Goal: Transaction & Acquisition: Purchase product/service

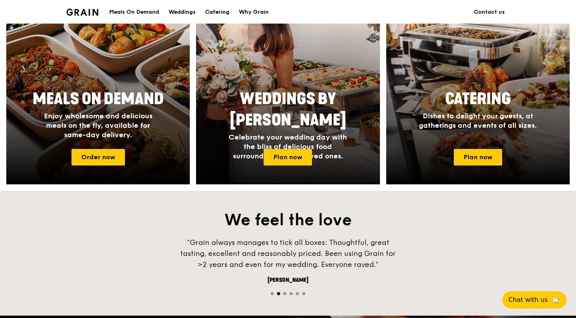
scroll to position [345, 0]
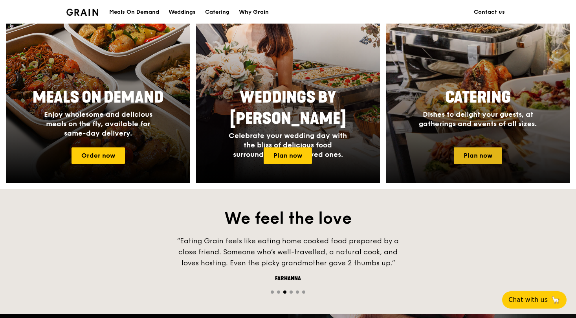
click at [473, 151] on link "Plan now" at bounding box center [478, 155] width 48 height 17
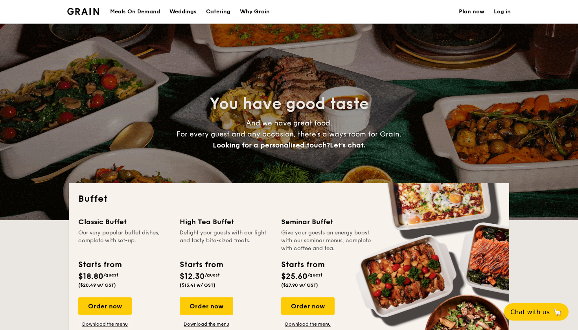
select select
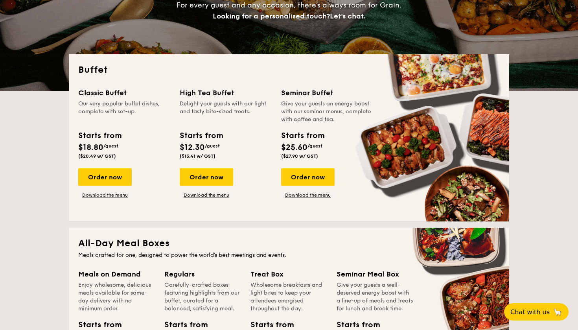
scroll to position [130, 0]
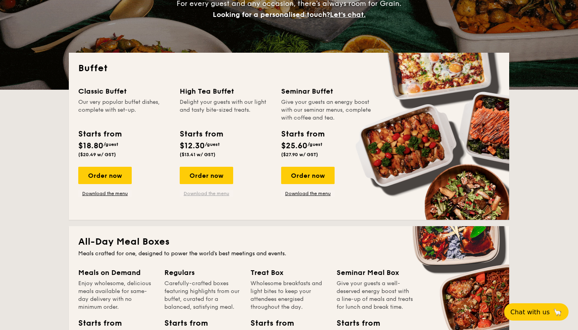
click at [209, 192] on link "Download the menu" at bounding box center [206, 193] width 53 height 6
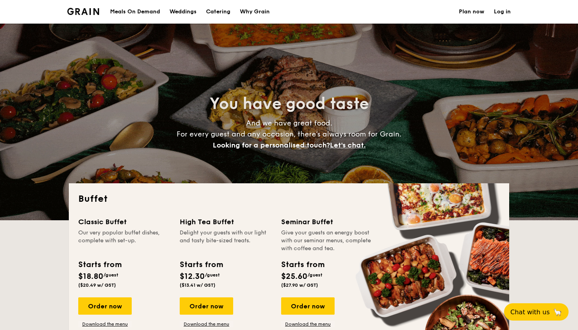
scroll to position [0, 0]
click at [140, 14] on div "Meals On Demand" at bounding box center [135, 12] width 50 height 24
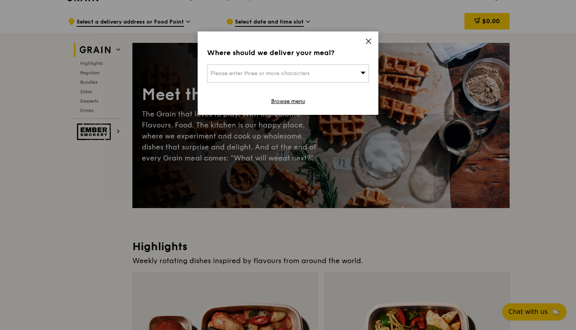
scroll to position [14, 0]
click at [369, 40] on icon at bounding box center [368, 41] width 5 height 5
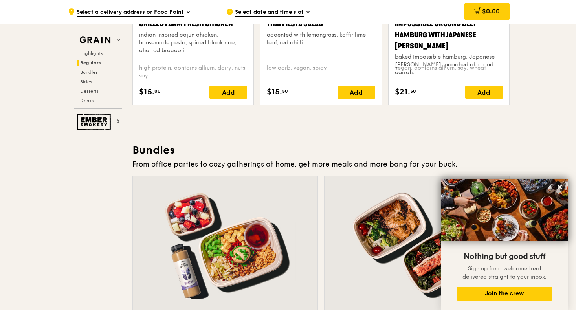
scroll to position [1007, 0]
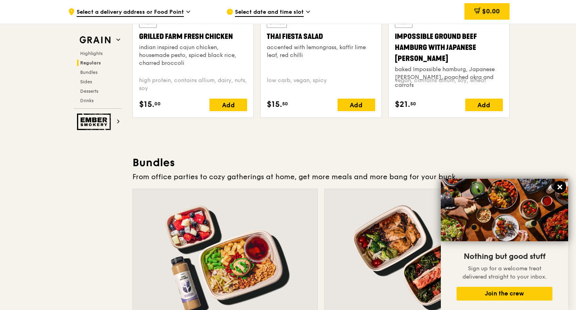
click at [561, 187] on icon at bounding box center [560, 187] width 5 height 5
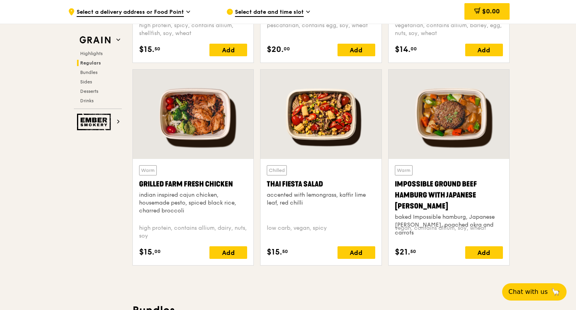
scroll to position [868, 0]
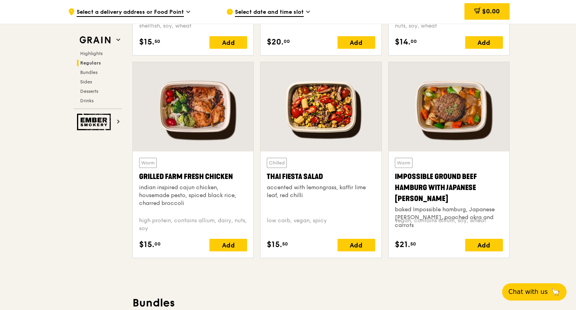
click at [145, 176] on div "Grilled Farm Fresh Chicken" at bounding box center [193, 176] width 108 height 11
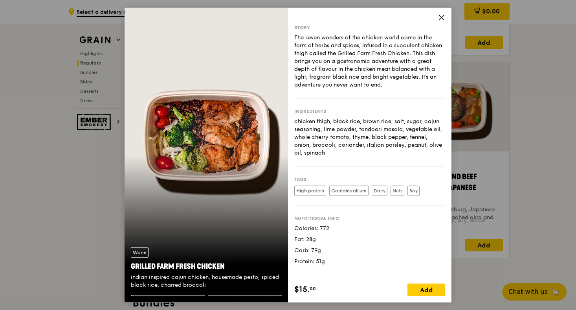
click at [145, 176] on div "Warm Grilled Farm Fresh Chicken indian inspired cajun chicken, housemade pesto,…" at bounding box center [206, 155] width 163 height 294
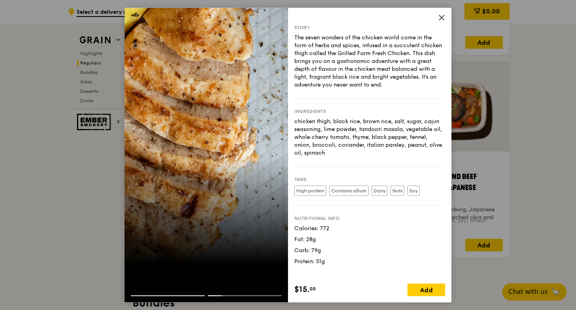
click at [446, 14] on div "Story The seven wonders of the chicken world come in the form of herbs and spic…" at bounding box center [369, 142] width 163 height 269
click at [446, 13] on div "Story The seven wonders of the chicken world come in the form of herbs and spic…" at bounding box center [369, 142] width 163 height 269
click at [444, 15] on icon at bounding box center [441, 17] width 5 height 5
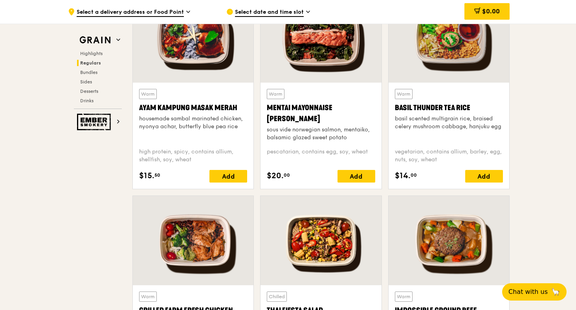
scroll to position [733, 0]
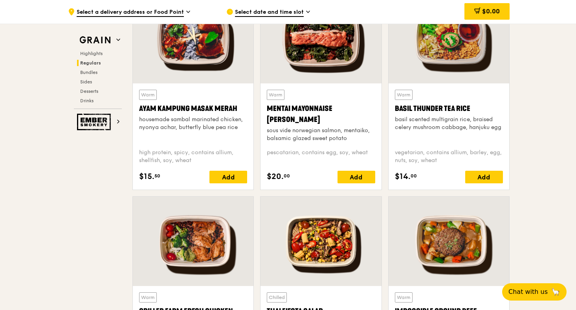
drag, startPoint x: 391, startPoint y: 106, endPoint x: 477, endPoint y: 105, distance: 86.1
click at [477, 105] on div "Warm Basil Thunder Tea Rice basil scented multigrain rice, braised celery mushr…" at bounding box center [449, 136] width 121 height 106
copy div "Basil Thunder Tea Rice"
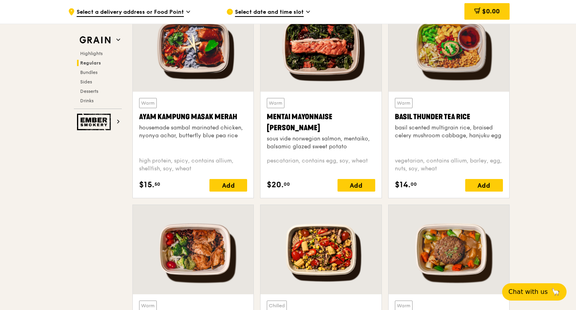
scroll to position [717, 0]
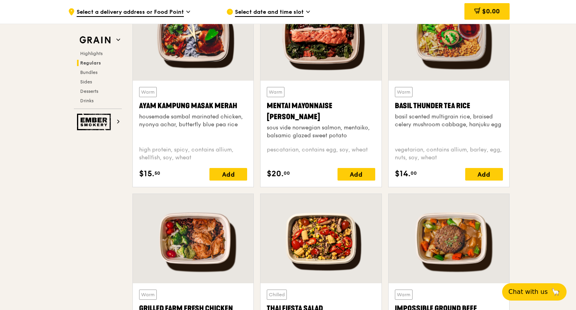
scroll to position [736, 0]
drag, startPoint x: 391, startPoint y: 103, endPoint x: 469, endPoint y: 106, distance: 77.9
click at [469, 106] on div "Warm Basil Thunder Tea Rice basil scented multigrain rice, braised celery mushr…" at bounding box center [449, 134] width 121 height 106
copy div "Basil Thunder Tea Rice"
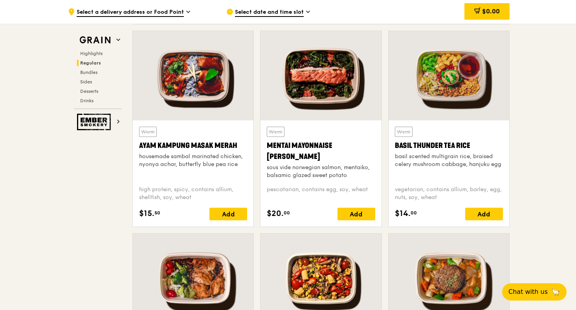
scroll to position [695, 0]
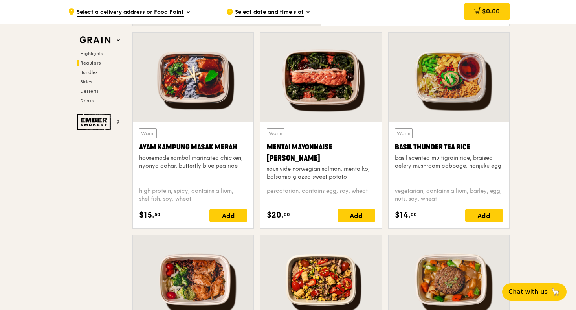
drag, startPoint x: 391, startPoint y: 146, endPoint x: 472, endPoint y: 144, distance: 80.6
click at [472, 144] on div "Warm Basil Thunder Tea Rice basil scented multigrain rice, braised celery mushr…" at bounding box center [449, 175] width 121 height 106
copy div "Basil Thunder Tea Rice"
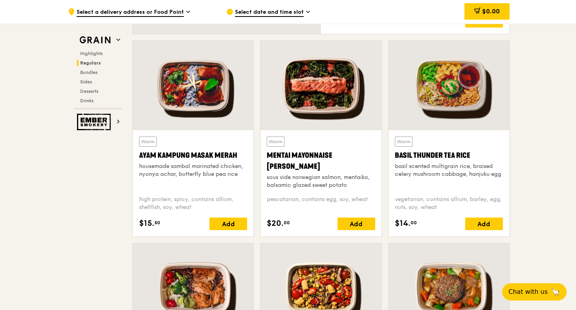
scroll to position [685, 0]
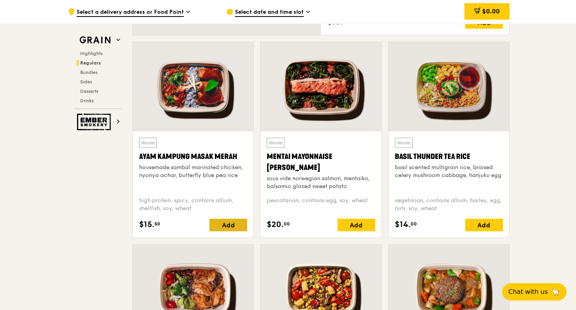
click at [220, 226] on div "Add" at bounding box center [228, 224] width 38 height 13
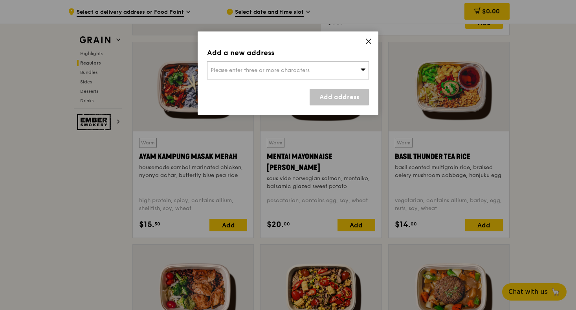
click at [293, 68] on span "Please enter three or more characters" at bounding box center [260, 70] width 99 height 7
click at [301, 50] on div "Add a new address" at bounding box center [288, 52] width 162 height 11
click at [369, 40] on icon at bounding box center [368, 41] width 5 height 5
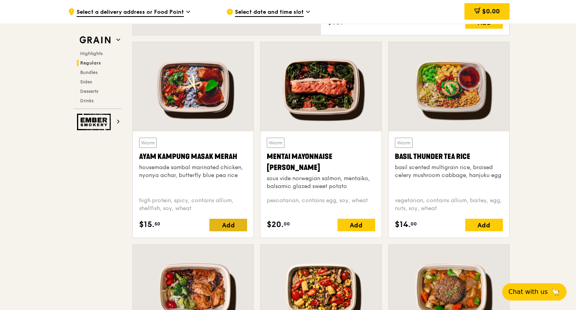
click at [218, 220] on div "Add" at bounding box center [228, 224] width 38 height 13
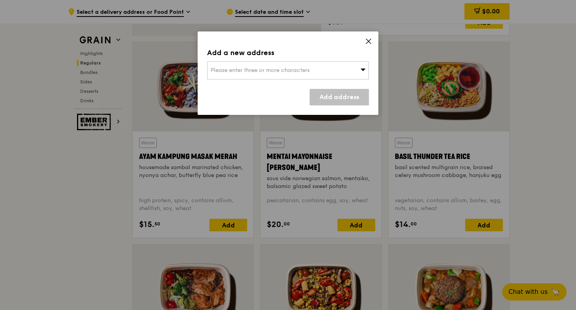
click at [271, 69] on span "Please enter three or more characters" at bounding box center [260, 70] width 99 height 7
type input "Apple South Asia (Innovis), 2 Fusionopolis Wy, Singapore 138634"
click at [263, 71] on span "7 Ang Mo Kio Street 64, Singapore 569086" at bounding box center [237, 70] width 52 height 7
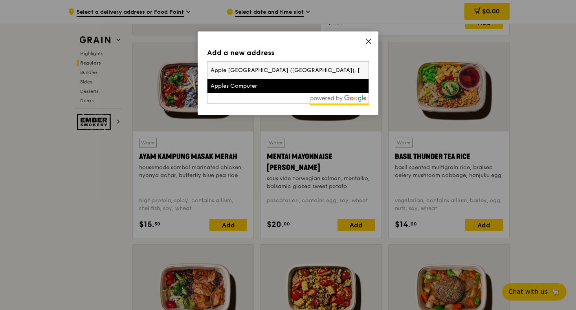
click at [265, 71] on input "Apple South Asia (Innovis), 2 Fusionopolis Wy, Singapore 138634" at bounding box center [287, 70] width 161 height 17
click at [250, 86] on div "Apples Computer" at bounding box center [269, 86] width 116 height 8
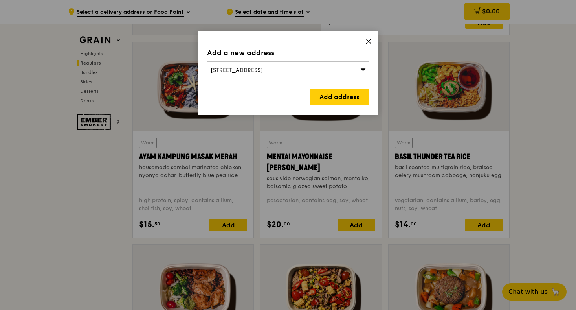
click at [262, 65] on div "7 Ang Mo Kio Street 64, Singapore 569086" at bounding box center [288, 70] width 162 height 18
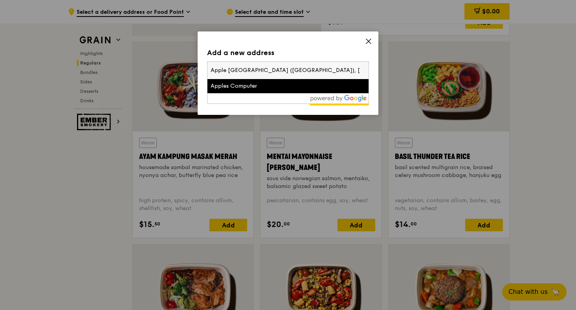
click at [262, 65] on input "Apple South Asia (Innovis), 2 Fusionopolis Wy, Singapore 138634" at bounding box center [287, 70] width 161 height 17
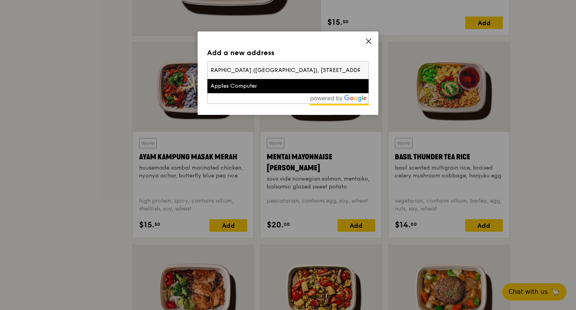
scroll to position [0, 0]
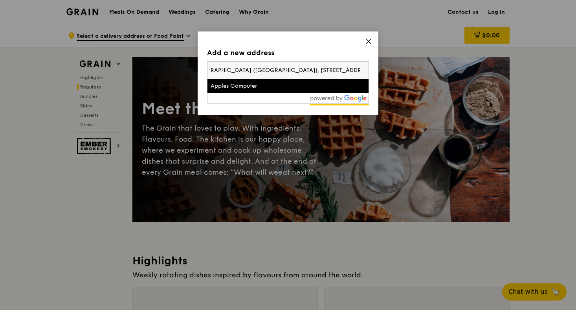
click at [246, 69] on input "Apple South Asia (Innovis), 2 Fusionopolis Wy, Singapore 138634" at bounding box center [287, 70] width 161 height 17
drag, startPoint x: 242, startPoint y: 70, endPoint x: 158, endPoint y: 74, distance: 83.8
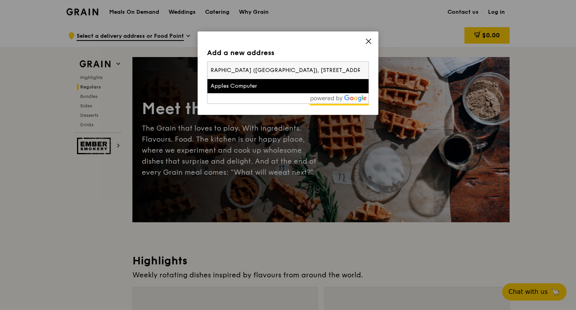
click at [158, 74] on div "Add a new address 7 Ang Mo Kio Street 64, Singapore 569086 Apple South Asia (In…" at bounding box center [288, 155] width 576 height 310
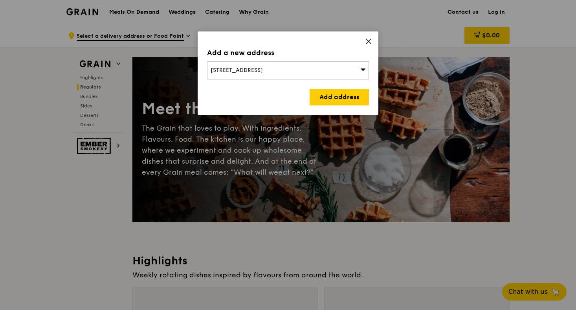
click at [226, 67] on span "7 Ang Mo Kio Street 64, Singapore 569086" at bounding box center [237, 70] width 52 height 7
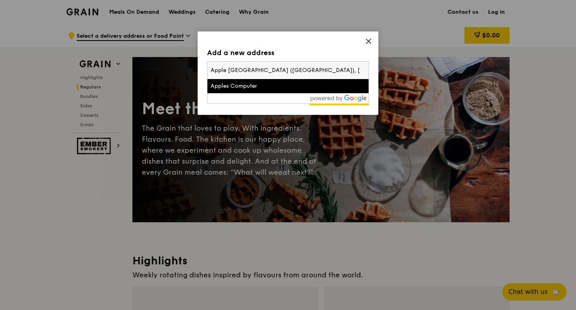
click at [226, 67] on input "Apple South Asia (Innovis), 2 Fusionopolis Wy, Singapore 138634" at bounding box center [287, 70] width 161 height 17
click at [281, 68] on input "Apple South Asia (Innovis), 2 Fusionopolis Wy, Singapore 138634" at bounding box center [287, 70] width 161 height 17
drag, startPoint x: 247, startPoint y: 70, endPoint x: 168, endPoint y: 72, distance: 78.6
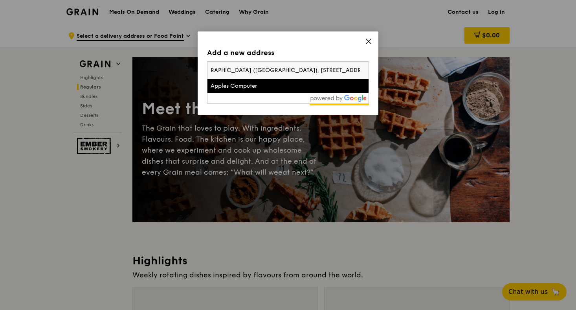
click at [168, 72] on div "Add a new address 7 Ang Mo Kio Street 64, Singapore 569086 Apple South Asia (In…" at bounding box center [288, 155] width 576 height 310
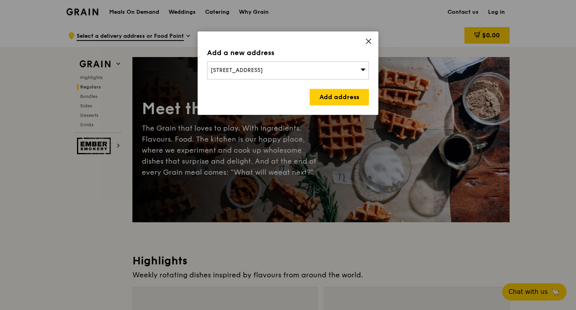
click at [363, 71] on icon at bounding box center [363, 69] width 6 height 6
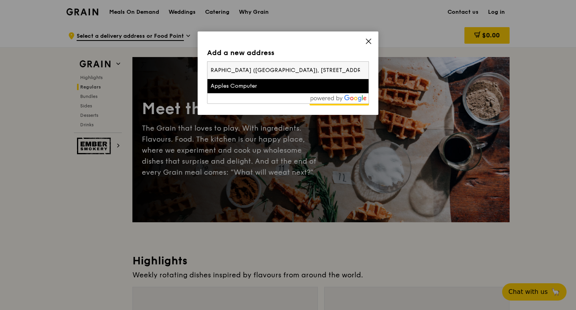
click at [243, 88] on div "Apples Computer" at bounding box center [269, 86] width 116 height 8
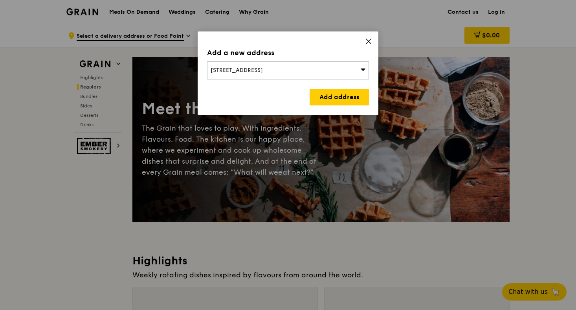
click at [228, 71] on span "7 Ang Mo Kio Street 64, Singapore 569086" at bounding box center [237, 70] width 52 height 7
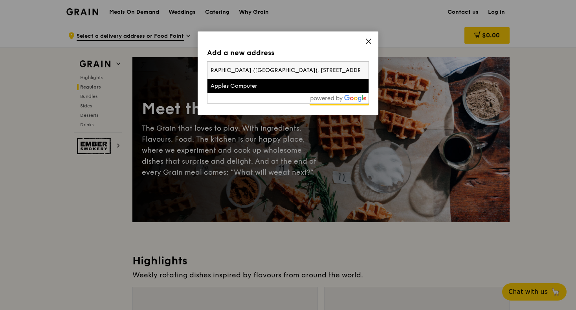
click at [228, 71] on input "Apple South Asia (Innovis), 2 Fusionopolis Wy, Singapore 138634" at bounding box center [287, 70] width 161 height 17
type input "a"
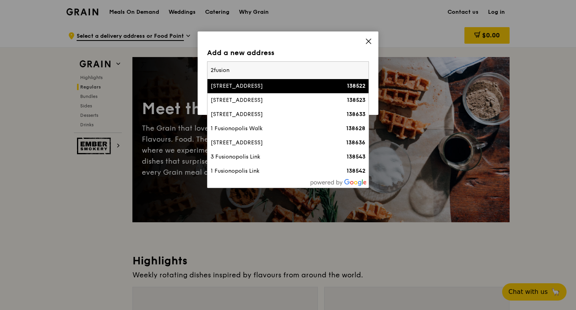
type input "2 fusion"
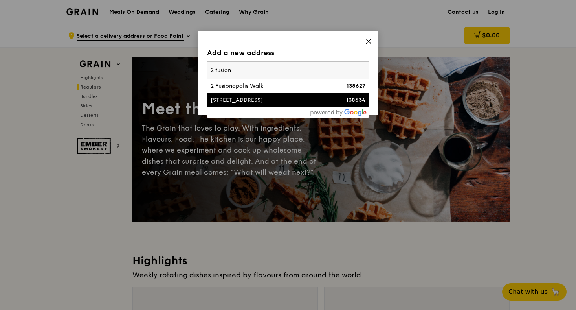
click at [233, 98] on div "[STREET_ADDRESS]" at bounding box center [269, 100] width 116 height 8
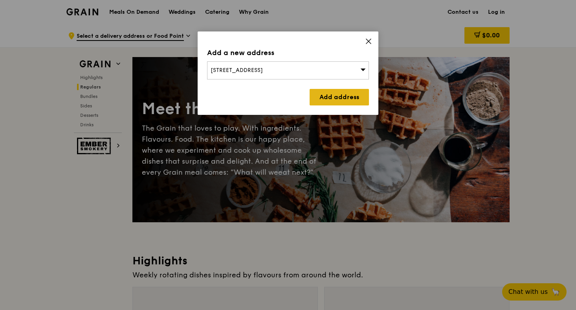
click at [318, 95] on link "Add address" at bounding box center [339, 97] width 59 height 17
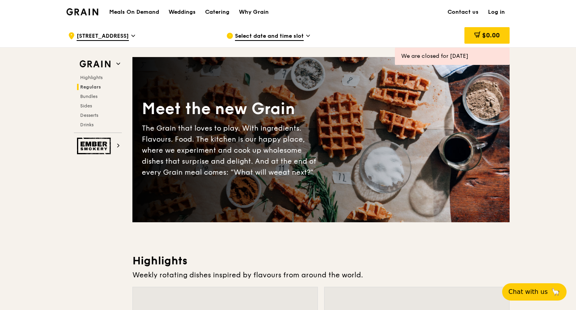
scroll to position [0, 0]
click at [483, 35] on span "$0.00" at bounding box center [491, 34] width 18 height 7
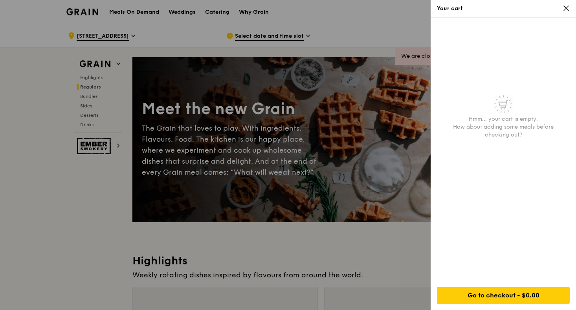
click at [560, 14] on div "Your cart" at bounding box center [503, 9] width 145 height 18
click at [566, 11] on icon at bounding box center [566, 8] width 7 height 7
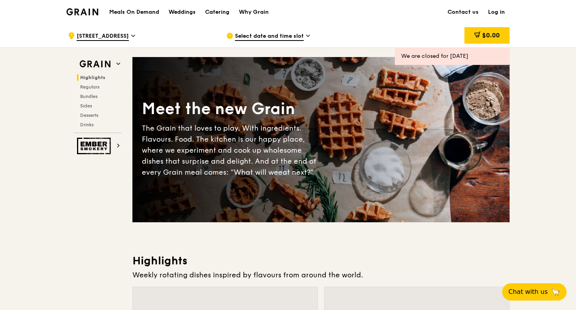
click at [144, 12] on h1 "Meals On Demand" at bounding box center [134, 12] width 50 height 8
click at [135, 37] on icon at bounding box center [133, 35] width 4 height 7
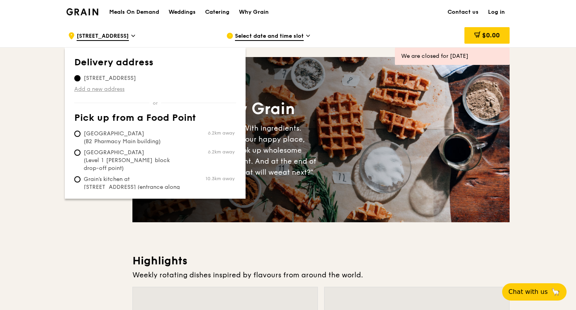
click at [106, 86] on link "Add a new address" at bounding box center [155, 89] width 162 height 8
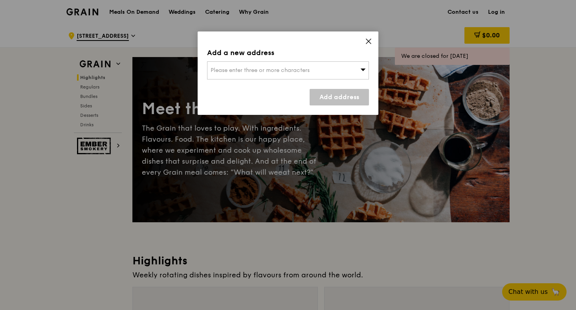
click at [238, 66] on div "Please enter three or more characters" at bounding box center [288, 70] width 162 height 18
type input "Apple South Asia (Innovis), 2 Fusionopolis Wy, Singapore 138634"
click at [263, 70] on span "7 Ang Mo Kio Street 64, Singapore 569086" at bounding box center [237, 70] width 52 height 7
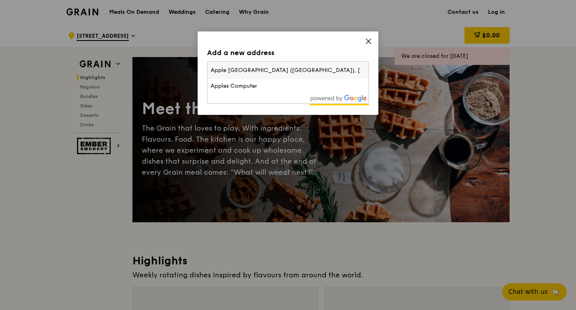
scroll to position [0, 37]
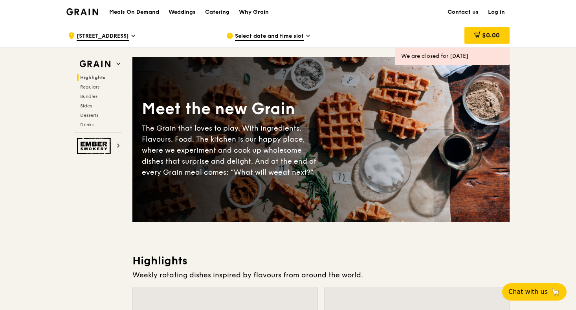
click at [121, 39] on span "[STREET_ADDRESS]" at bounding box center [103, 36] width 52 height 9
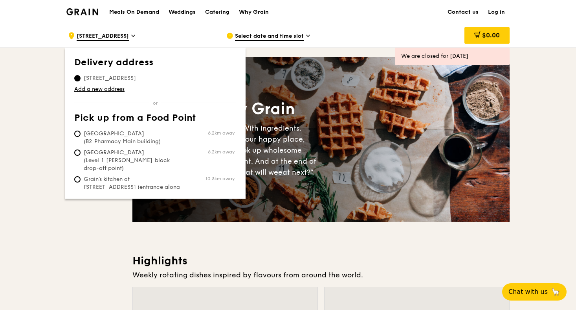
click at [31, 35] on div ".cls-1 { fill: none; stroke: #fff; stroke-linecap: round; stroke-linejoin: roun…" at bounding box center [288, 36] width 576 height 24
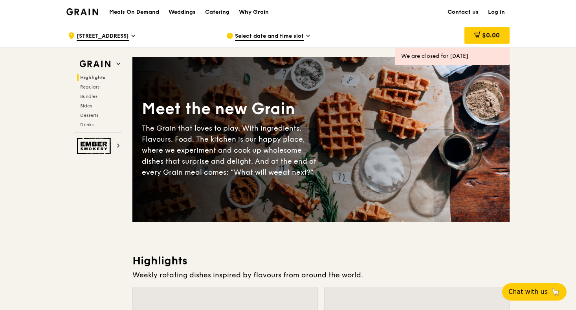
click at [262, 32] on span "Select date and time slot" at bounding box center [269, 36] width 69 height 9
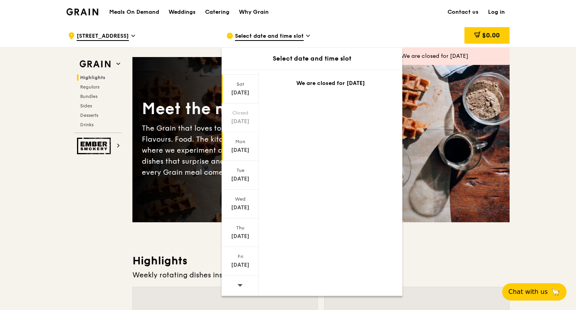
scroll to position [7, 0]
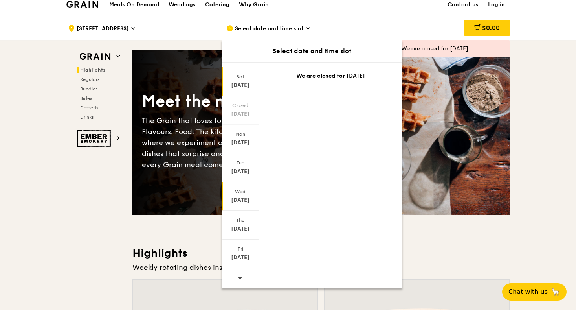
click at [238, 194] on div "Wed" at bounding box center [240, 191] width 35 height 6
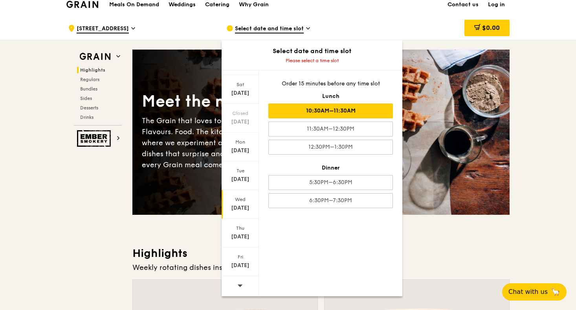
click at [295, 110] on div "10:30AM–11:30AM" at bounding box center [330, 110] width 125 height 15
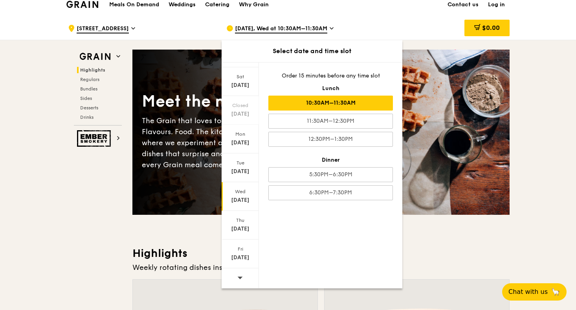
click at [442, 254] on h3 "Highlights" at bounding box center [320, 253] width 377 height 14
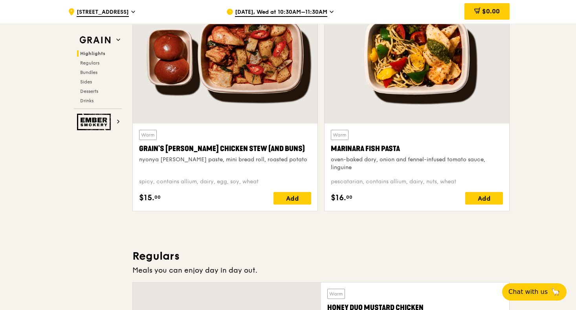
scroll to position [303, 0]
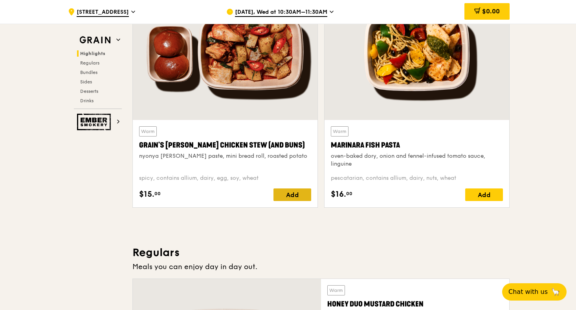
click at [280, 192] on div "Add" at bounding box center [292, 194] width 38 height 13
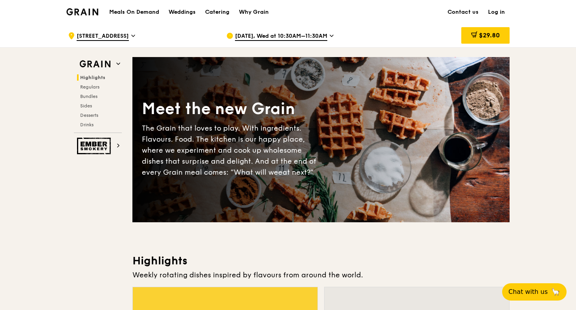
scroll to position [0, 0]
click at [123, 39] on span "[STREET_ADDRESS]" at bounding box center [103, 36] width 52 height 9
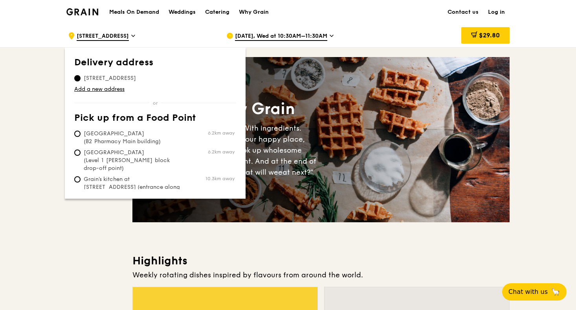
click at [102, 79] on span "2 Fusionopolis Way, 138634" at bounding box center [109, 78] width 71 height 8
click at [81, 79] on input "2 Fusionopolis Way, 138634" at bounding box center [77, 78] width 6 height 6
click at [138, 75] on span "2 Fusionopolis Way, 138634" at bounding box center [109, 78] width 71 height 8
click at [81, 75] on input "2 Fusionopolis Way, 138634" at bounding box center [77, 78] width 6 height 6
click at [91, 91] on link "Add a new address" at bounding box center [155, 89] width 162 height 8
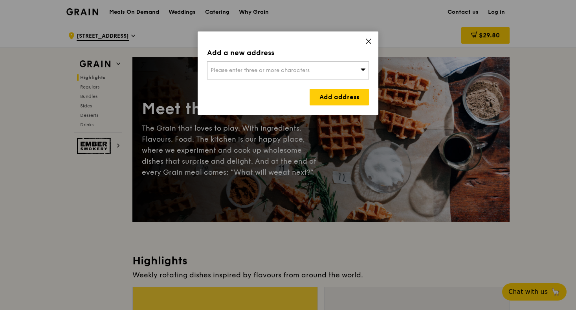
click at [241, 69] on span "Please enter three or more characters" at bounding box center [260, 70] width 99 height 7
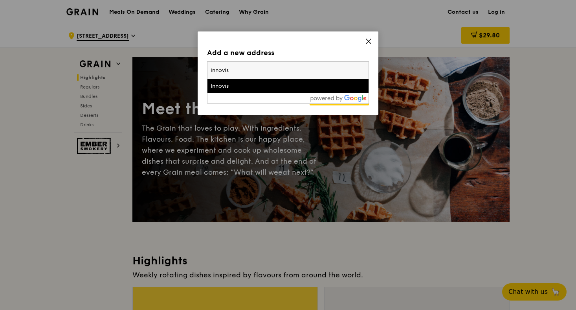
type input "innovis"
click at [226, 90] on div "Innovis" at bounding box center [269, 86] width 116 height 8
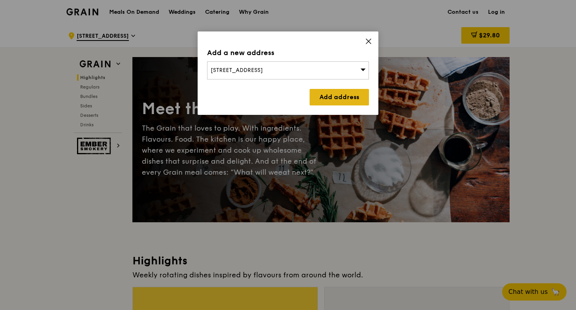
click at [324, 94] on link "Add address" at bounding box center [339, 97] width 59 height 17
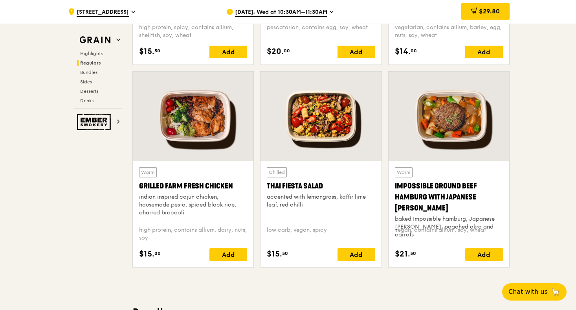
scroll to position [859, 0]
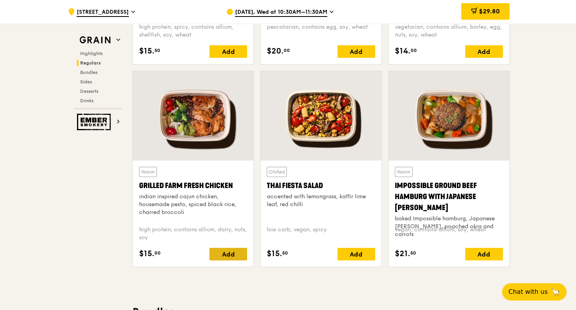
click at [214, 252] on div "Add" at bounding box center [228, 254] width 38 height 13
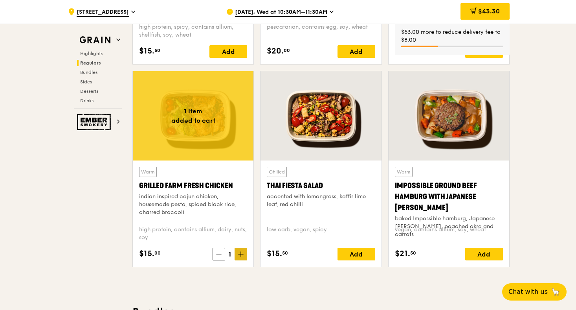
click at [241, 256] on icon at bounding box center [241, 253] width 0 height 5
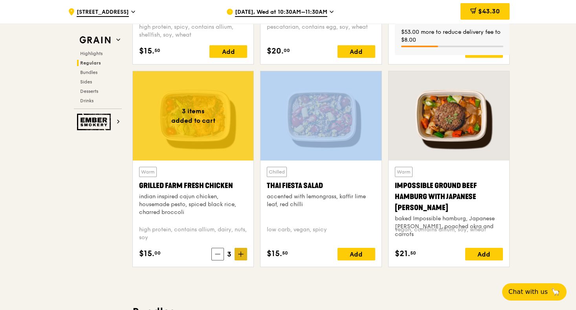
click at [241, 256] on icon at bounding box center [241, 253] width 0 height 5
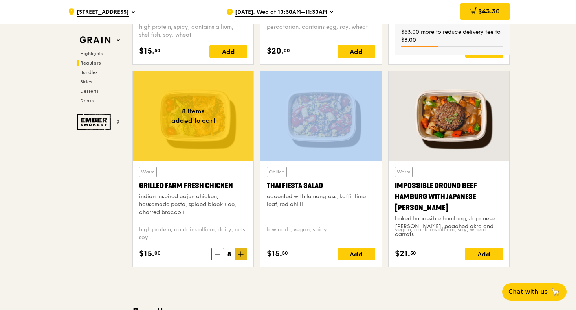
click at [241, 256] on icon at bounding box center [241, 253] width 0 height 5
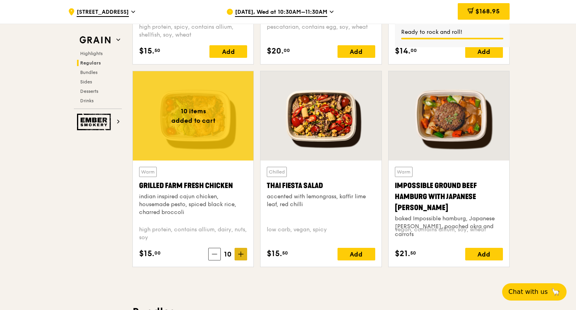
click at [241, 256] on icon at bounding box center [241, 253] width 0 height 5
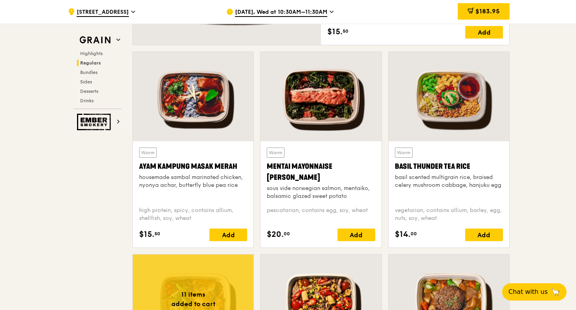
scroll to position [673, 0]
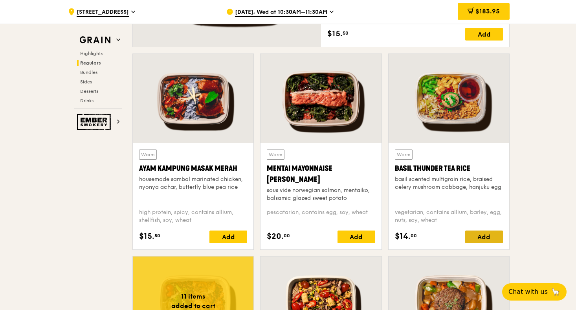
click at [479, 233] on div "Add" at bounding box center [484, 236] width 38 height 13
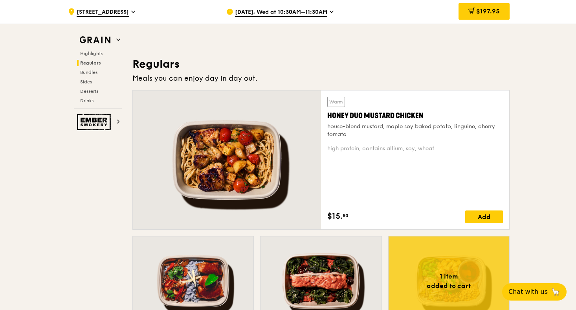
scroll to position [404, 0]
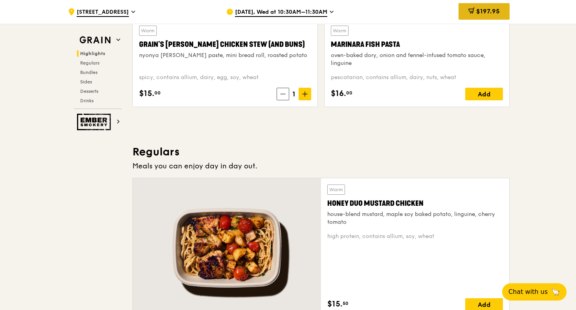
click at [476, 9] on span "$197.95" at bounding box center [488, 10] width 24 height 7
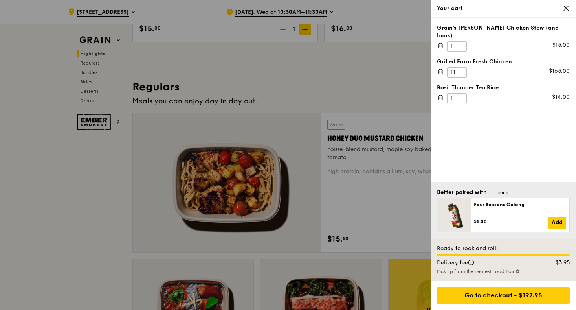
scroll to position [472, 0]
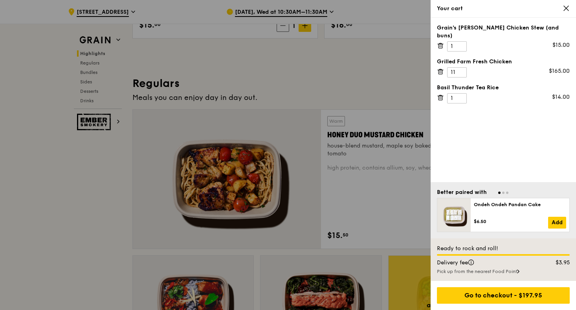
click at [477, 270] on div "Pick up from the nearest Food Point" at bounding box center [503, 271] width 133 height 6
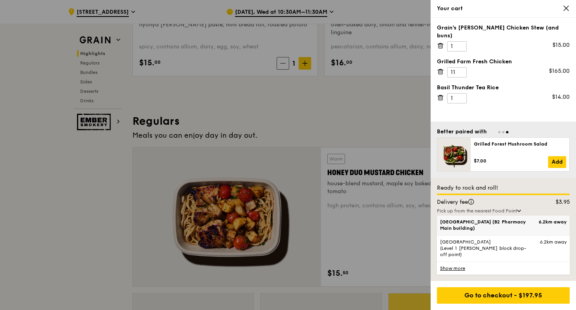
scroll to position [419, 0]
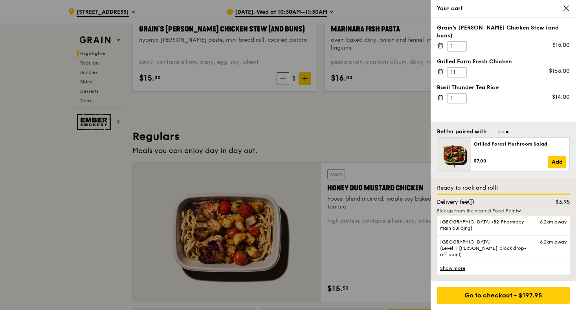
click at [454, 267] on link "Show more" at bounding box center [503, 267] width 133 height 13
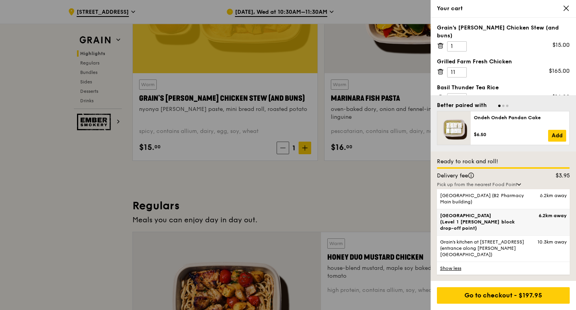
scroll to position [349, 0]
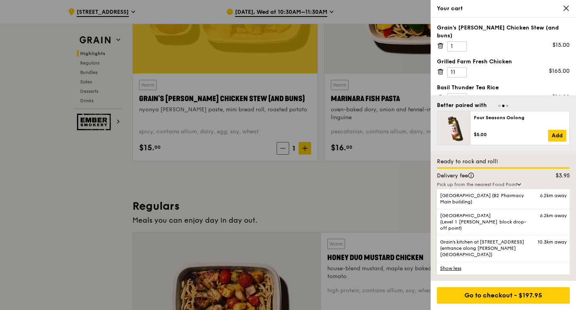
click at [519, 187] on div "Pick up from the nearest Food Point" at bounding box center [503, 184] width 133 height 6
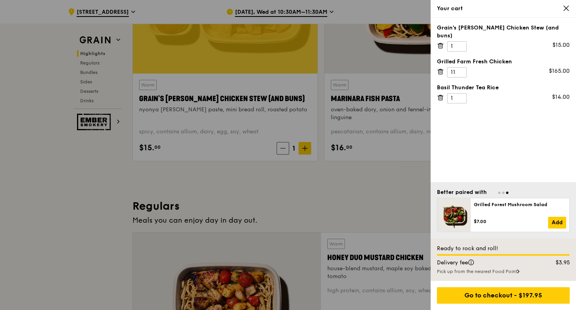
click at [502, 272] on div "Pick up from the nearest Food Point" at bounding box center [503, 271] width 133 height 6
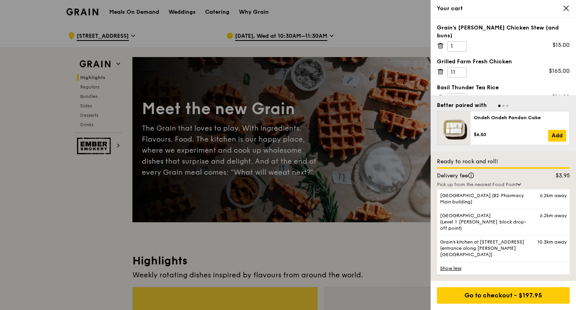
scroll to position [0, 0]
click at [360, 28] on div at bounding box center [288, 155] width 576 height 310
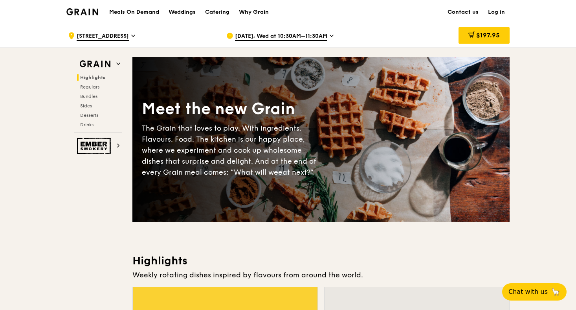
click at [126, 31] on div ".cls-1 { fill: none; stroke: #fff; stroke-linecap: round; stroke-linejoin: roun…" at bounding box center [141, 36] width 146 height 24
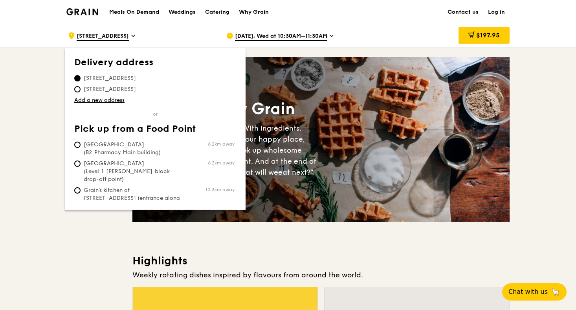
click at [385, 26] on div "$197.95" at bounding box center [446, 36] width 127 height 24
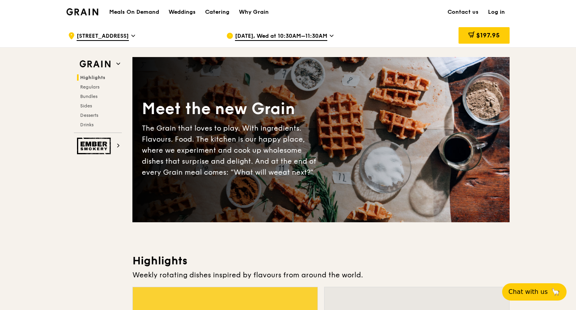
click at [318, 33] on span "[DATE], Wed at 10:30AM–11:30AM" at bounding box center [281, 36] width 92 height 9
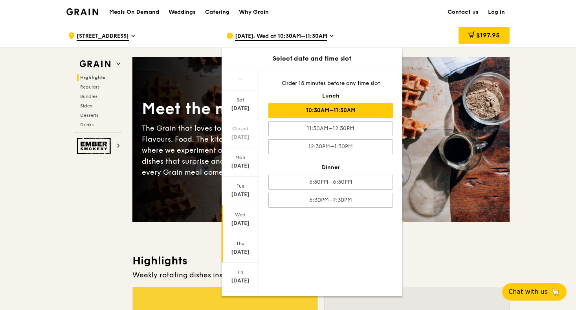
click at [238, 246] on div "Thu" at bounding box center [240, 243] width 35 height 6
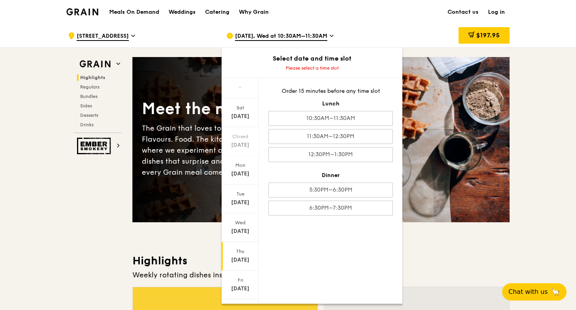
click at [235, 264] on div "Thu Sep 18" at bounding box center [240, 256] width 37 height 29
click at [237, 260] on div "Sep 18" at bounding box center [240, 260] width 35 height 8
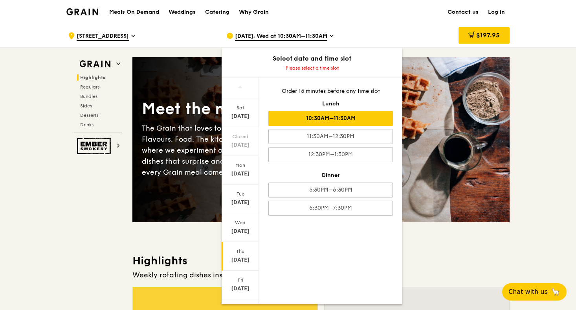
click at [330, 119] on div "10:30AM–11:30AM" at bounding box center [330, 118] width 125 height 15
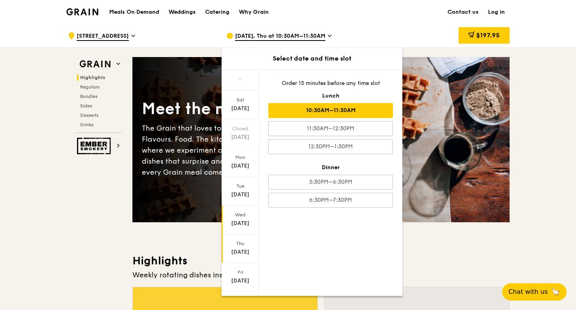
click at [242, 224] on div "Sep 17" at bounding box center [240, 223] width 35 height 8
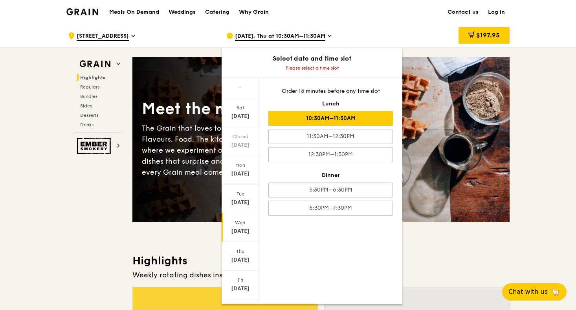
click at [327, 111] on div "10:30AM–11:30AM" at bounding box center [330, 118] width 125 height 15
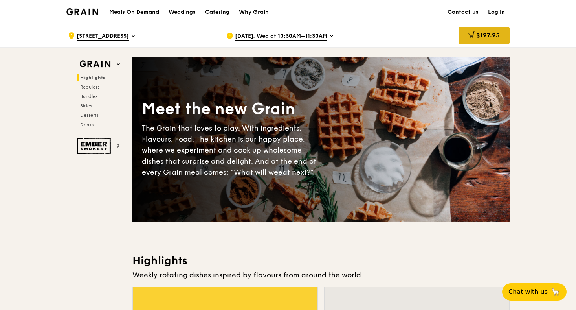
click at [501, 38] on div "$197.95" at bounding box center [484, 35] width 51 height 17
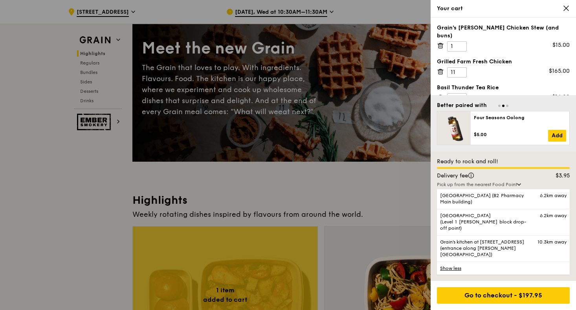
scroll to position [68, 0]
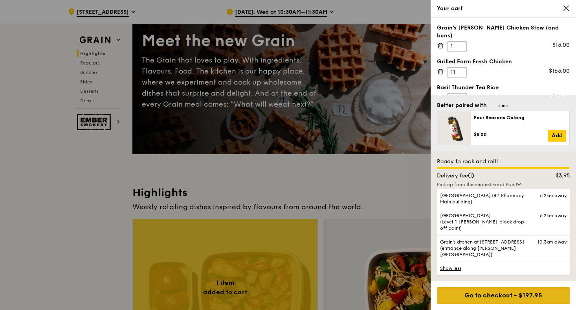
click at [471, 298] on div "Go to checkout - $197.95" at bounding box center [503, 295] width 133 height 17
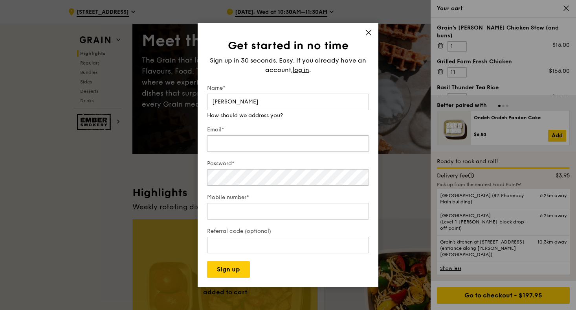
type input "Dustin Chan"
type input "d"
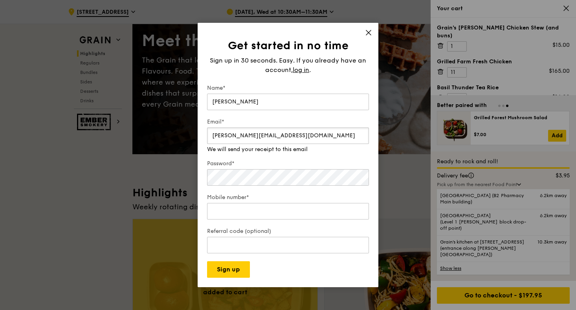
type input "dustin_chanth@apple.com"
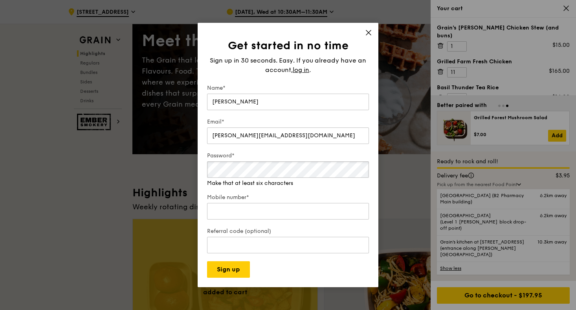
click at [223, 183] on div "Password* Make that at least six characters" at bounding box center [288, 169] width 162 height 35
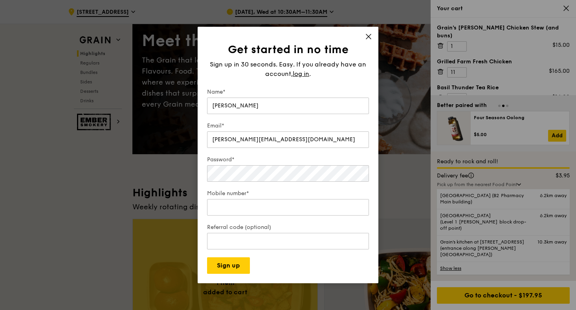
click at [264, 226] on form "Name* Dustin Chan Email* dustin_chanth@apple.com Password* Mobile number* Refer…" at bounding box center [288, 180] width 162 height 185
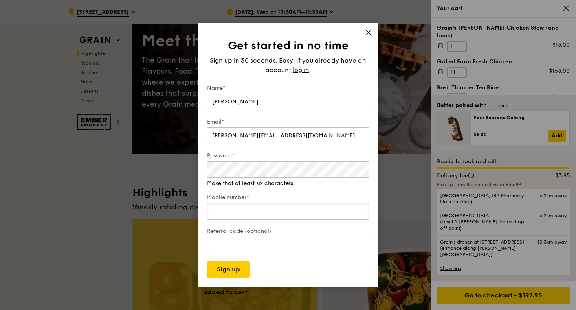
click at [238, 207] on input "Mobile number*" at bounding box center [288, 211] width 162 height 17
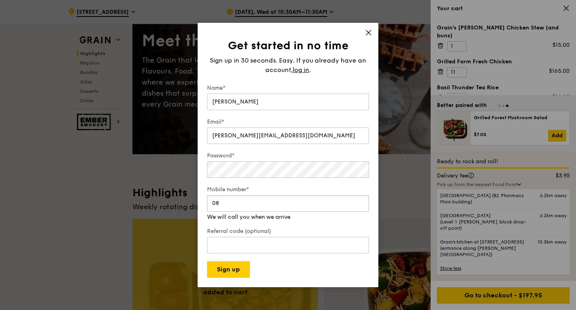
type input "0"
click at [350, 205] on input "-1" at bounding box center [288, 203] width 162 height 17
click at [350, 205] on input "-2" at bounding box center [288, 203] width 162 height 17
click at [350, 205] on input "-3" at bounding box center [288, 203] width 162 height 17
click at [350, 205] on input "-4" at bounding box center [288, 203] width 162 height 17
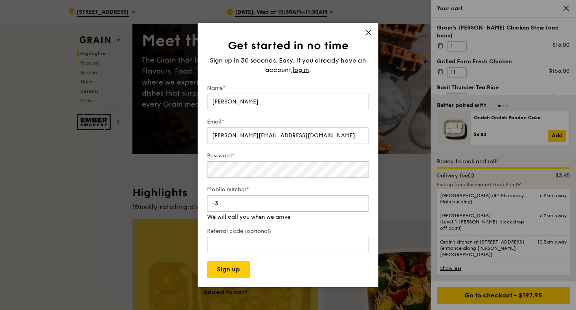
click at [350, 203] on input "-3" at bounding box center [288, 203] width 162 height 17
click at [350, 203] on input "-2" at bounding box center [288, 203] width 162 height 17
click at [350, 203] on input "-1" at bounding box center [288, 203] width 162 height 17
click at [350, 203] on input "0" at bounding box center [288, 203] width 162 height 17
click at [350, 203] on input "1" at bounding box center [288, 203] width 162 height 17
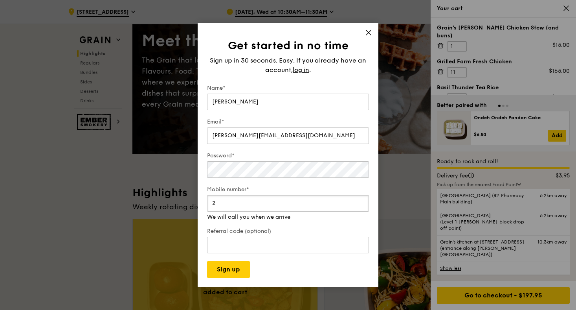
click at [350, 203] on input "2" at bounding box center [288, 203] width 162 height 17
click at [350, 203] on input "3" at bounding box center [288, 203] width 162 height 17
click at [350, 203] on input "4" at bounding box center [288, 203] width 162 height 17
type input "5"
click at [350, 203] on input "5" at bounding box center [288, 203] width 162 height 17
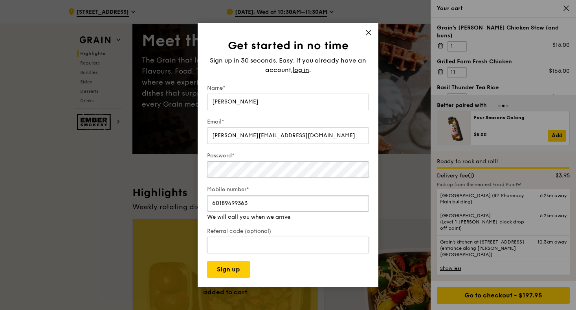
type input "60189499363"
click at [282, 243] on input "Referral code (optional)" at bounding box center [288, 237] width 162 height 17
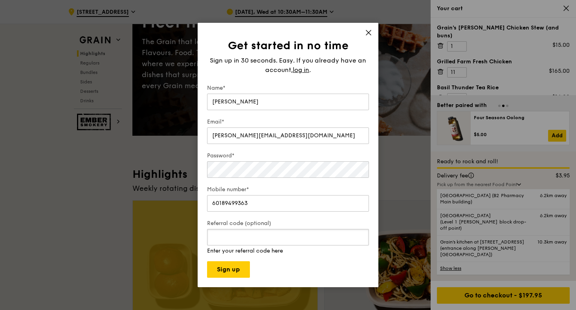
scroll to position [93, 0]
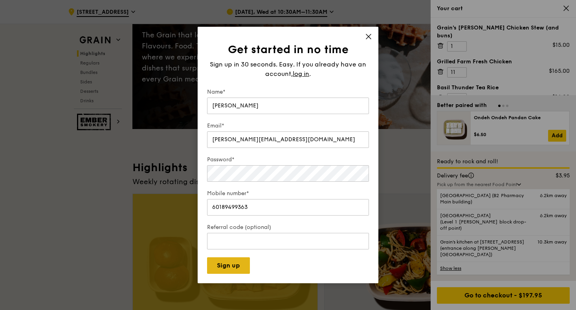
click at [230, 265] on button "Sign up" at bounding box center [228, 265] width 43 height 17
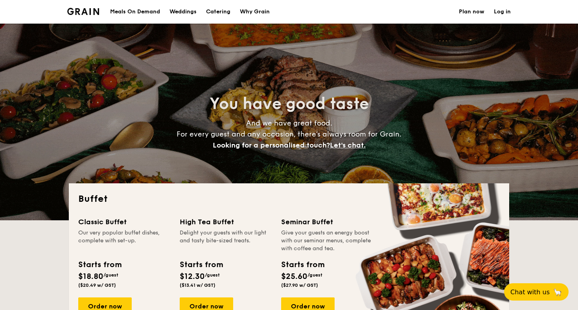
select select
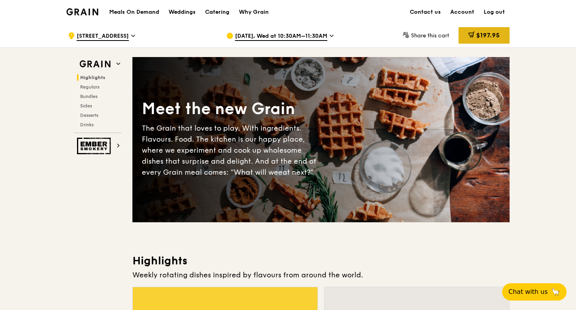
click at [472, 37] on icon at bounding box center [472, 37] width 0 height 0
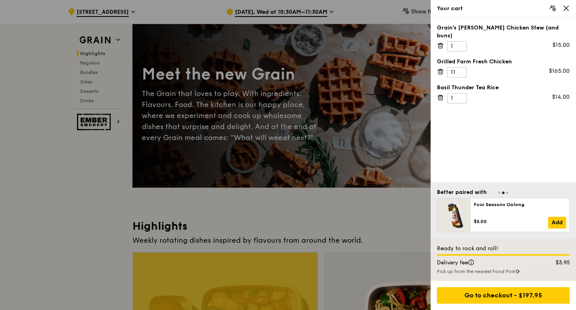
scroll to position [37, 0]
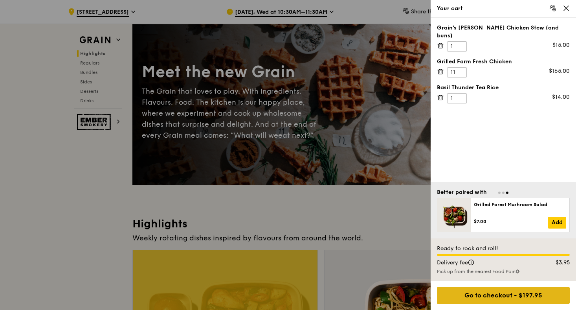
click at [469, 292] on div "Go to checkout - $197.95" at bounding box center [503, 295] width 133 height 17
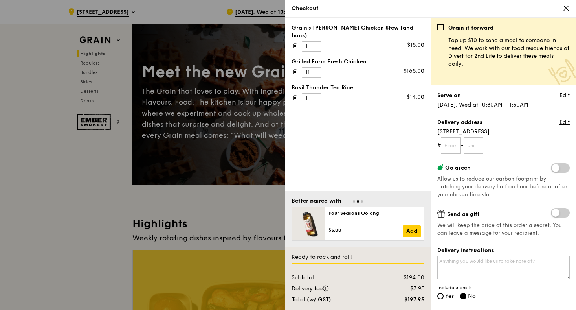
scroll to position [18, 0]
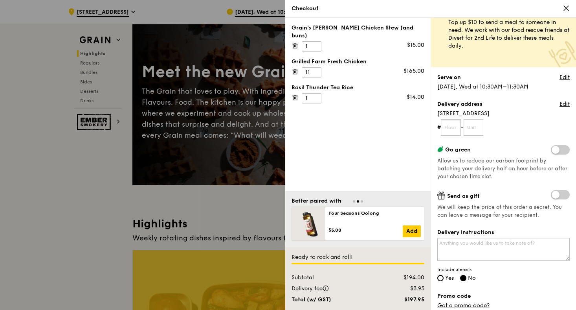
click at [453, 127] on input "text" at bounding box center [451, 127] width 20 height 17
click at [559, 103] on link "Edit" at bounding box center [564, 104] width 10 height 8
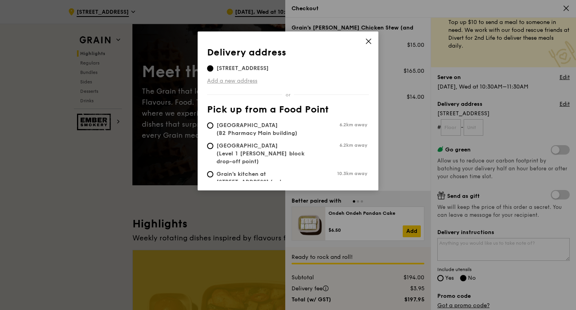
click at [237, 80] on link "Add a new address" at bounding box center [288, 81] width 162 height 8
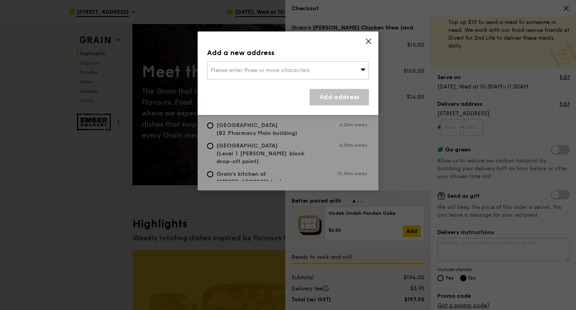
click at [257, 73] on span "Please enter three or more characters" at bounding box center [260, 70] width 99 height 7
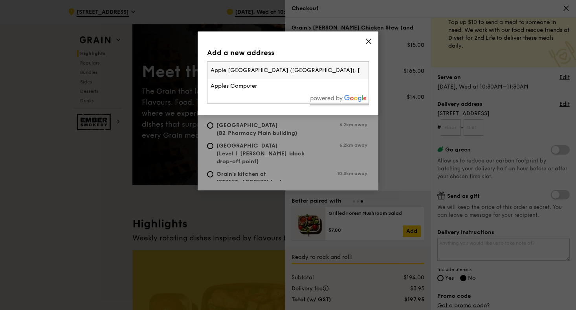
type input "Apple South Asia (Innovis), 2 Fusionopolis Wy, Singapore 138634"
click at [347, 51] on div "Add a new address" at bounding box center [288, 52] width 162 height 11
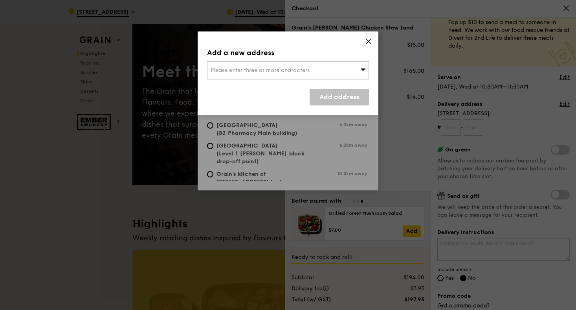
click at [301, 71] on span "Please enter three or more characters" at bounding box center [260, 70] width 99 height 7
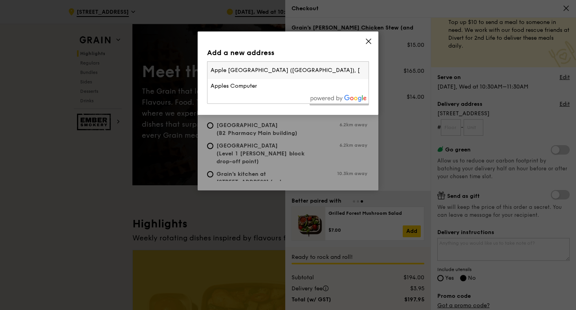
scroll to position [0, 37]
type input "Apple South Asia (Innovis), 2 Fusionopolis Wy, Singapore 138634Apple South Asia…"
click at [302, 108] on div "Add a new address Please enter three or more characters Apple South Asia (Innov…" at bounding box center [288, 72] width 181 height 83
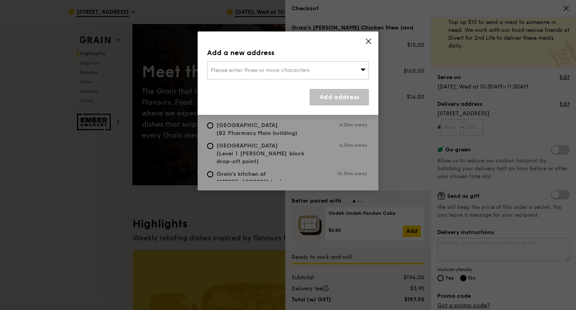
click at [298, 70] on span "Please enter three or more characters" at bounding box center [260, 70] width 99 height 7
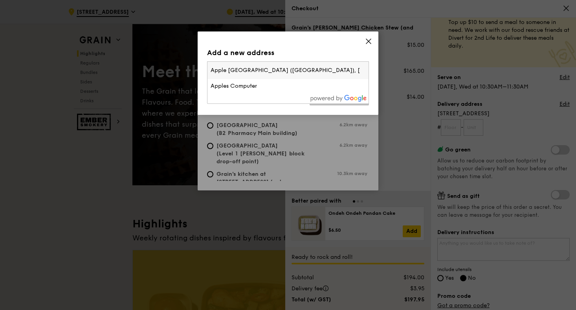
scroll to position [0, 381]
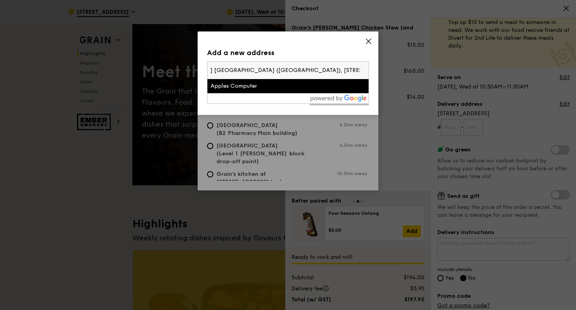
type input "Apple South Asia (Innovis), 2 Fusionopolis Wy, Singapore 138634Apple South Asia…"
click at [314, 105] on div "Add a new address Please enter three or more characters Apple South Asia (Innov…" at bounding box center [288, 72] width 181 height 83
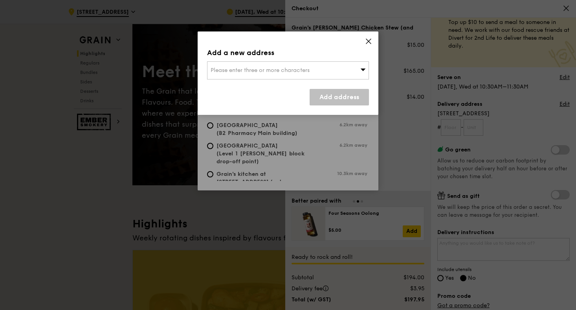
click at [368, 44] on icon at bounding box center [368, 41] width 7 height 7
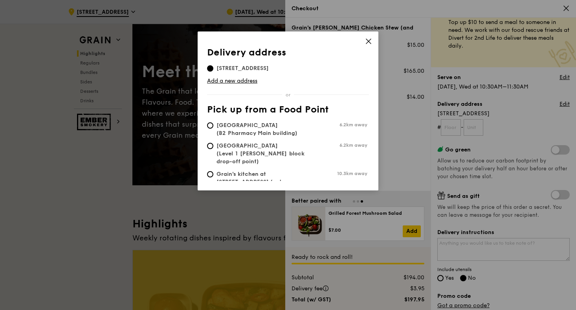
click at [369, 42] on icon at bounding box center [368, 41] width 5 height 5
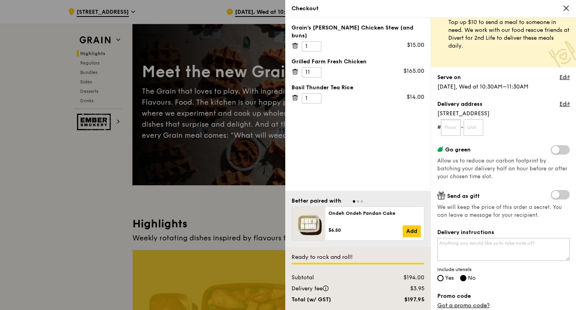
click at [453, 128] on input "text" at bounding box center [451, 127] width 20 height 17
click at [526, 115] on span "[STREET_ADDRESS]" at bounding box center [503, 114] width 132 height 8
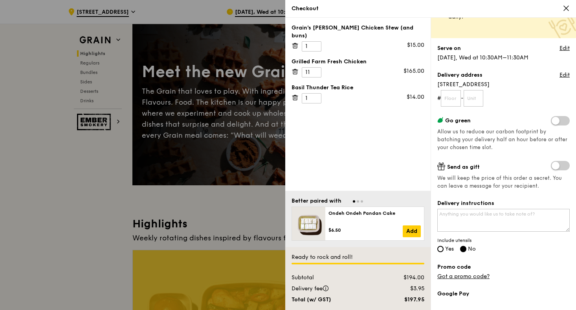
scroll to position [48, 0]
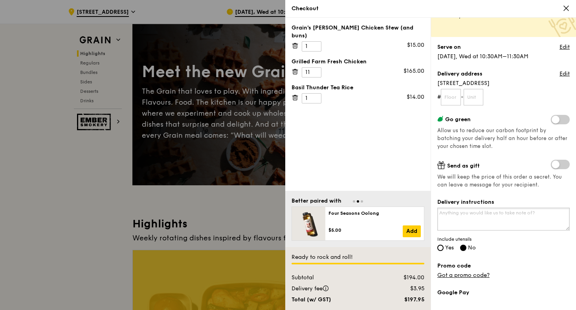
click at [477, 214] on textarea "Delivery instructions" at bounding box center [503, 218] width 132 height 23
drag, startPoint x: 465, startPoint y: 214, endPoint x: 435, endPoint y: 213, distance: 29.5
click at [435, 213] on div "Grain it forward Top up $10 to send a meal to someone in need. We work with our…" at bounding box center [503, 164] width 145 height 292
paste textarea "Apple South Asia (Innovis), 2 Fusionopolis Wy, Singapore 138634"
click at [440, 212] on textarea "Apple South Asia (Innovis), 2 Fusionopolis Wy, Singapore 138634" at bounding box center [503, 218] width 132 height 23
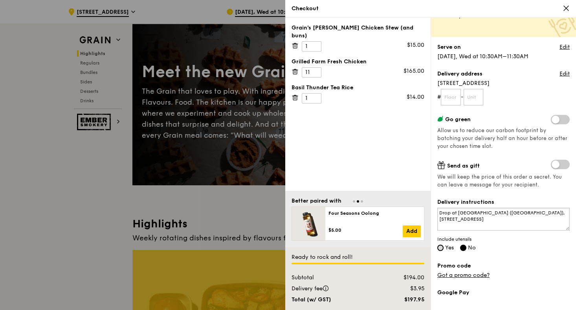
type textarea "Drop at [GEOGRAPHIC_DATA] ([GEOGRAPHIC_DATA]), [STREET_ADDRESS]"
click at [440, 247] on input "Yes" at bounding box center [440, 247] width 6 height 6
radio input "true"
radio input "false"
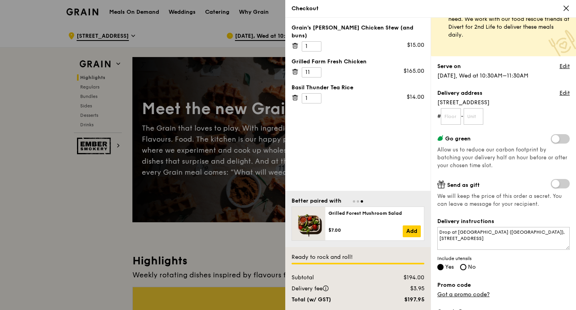
scroll to position [48, 0]
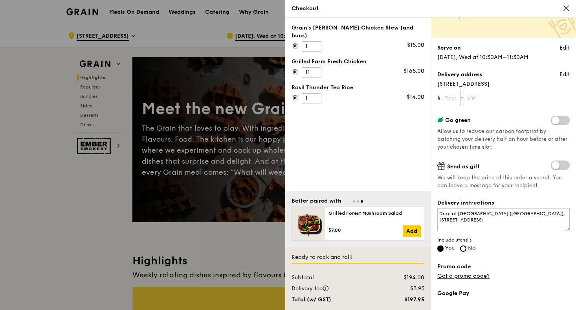
click at [204, 156] on div at bounding box center [288, 155] width 576 height 310
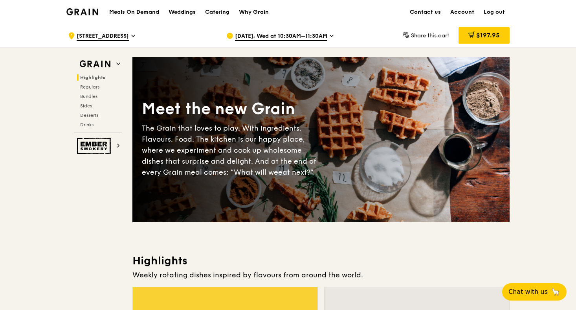
click at [119, 15] on h1 "Meals On Demand" at bounding box center [134, 12] width 50 height 8
click at [127, 13] on h1 "Meals On Demand" at bounding box center [134, 12] width 50 height 8
click at [161, 28] on div ".cls-1 { fill: none; stroke: #fff; stroke-linecap: round; stroke-linejoin: roun…" at bounding box center [141, 36] width 146 height 24
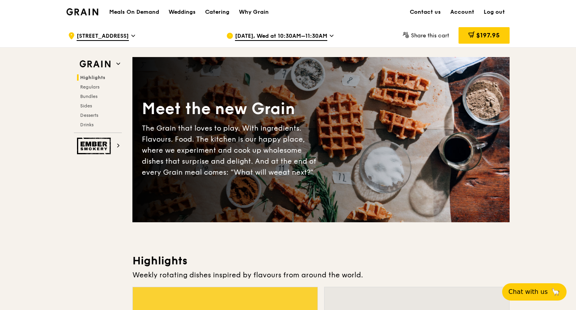
scroll to position [0, 0]
click at [182, 13] on div "Weddings" at bounding box center [182, 12] width 27 height 24
click at [487, 37] on span "$197.95" at bounding box center [488, 34] width 24 height 7
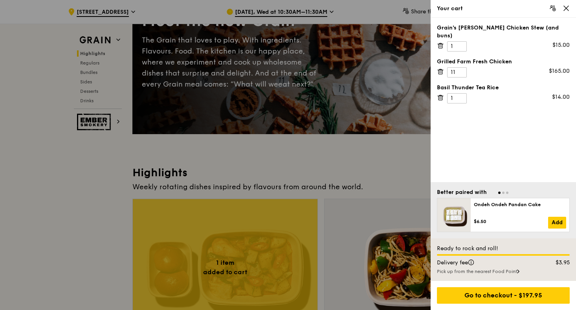
scroll to position [103, 0]
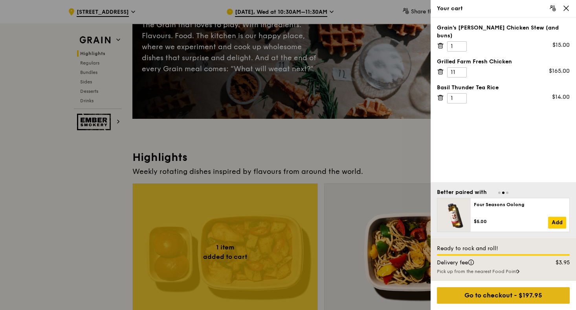
click at [466, 301] on div "Go to checkout - $197.95" at bounding box center [503, 295] width 133 height 17
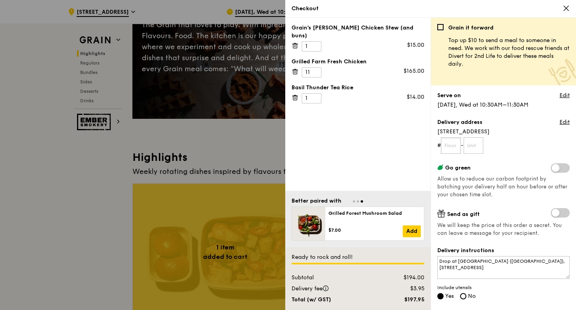
click at [457, 145] on input "text" at bounding box center [451, 145] width 20 height 17
click at [510, 143] on form "# -" at bounding box center [503, 145] width 132 height 17
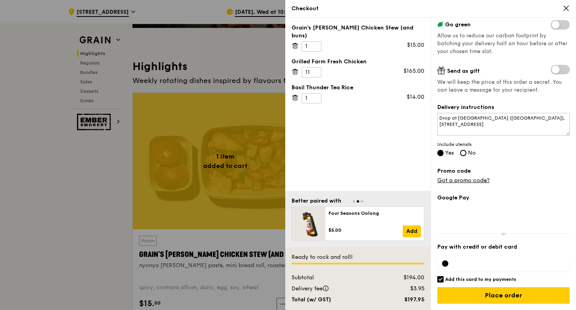
scroll to position [194, 0]
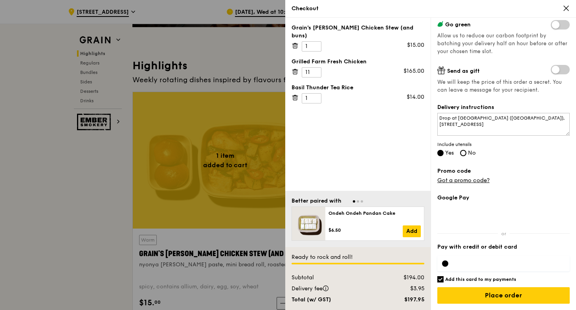
click at [446, 262] on div at bounding box center [445, 263] width 6 height 6
click at [566, 9] on icon at bounding box center [566, 8] width 7 height 7
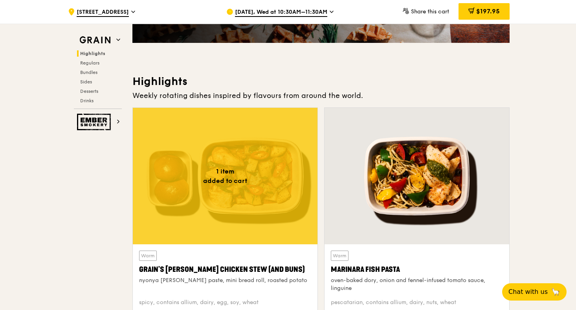
scroll to position [172, 0]
